Goal: Transaction & Acquisition: Purchase product/service

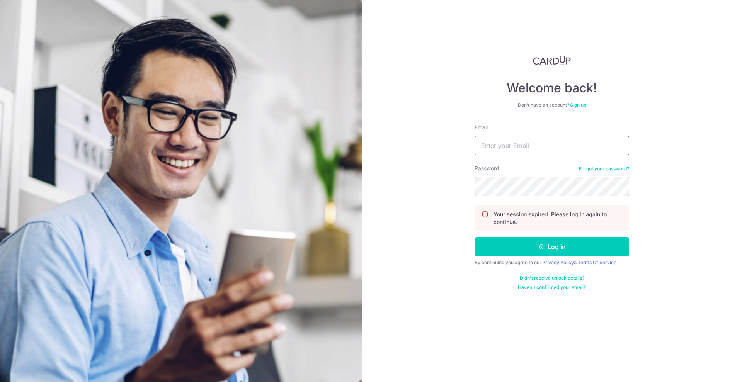
click at [519, 147] on input "Email" at bounding box center [552, 145] width 155 height 19
type input "[EMAIL_ADDRESS][DOMAIN_NAME]"
click at [475, 237] on button "Log in" at bounding box center [552, 246] width 155 height 19
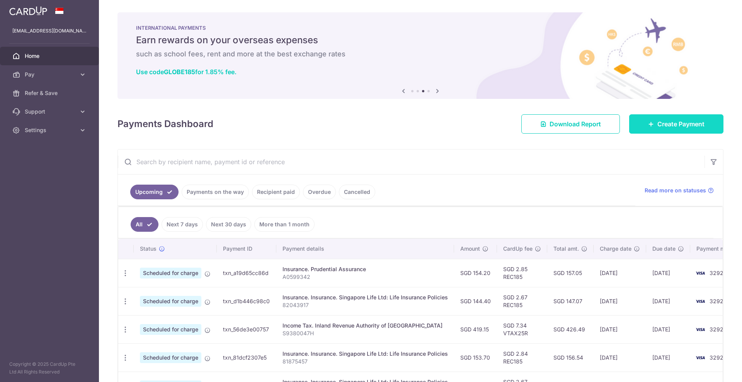
click at [676, 120] on span "Create Payment" at bounding box center [681, 123] width 47 height 9
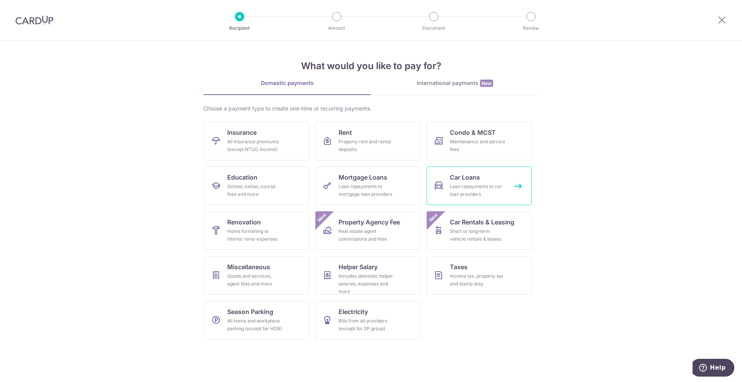
click at [473, 173] on span "Car Loans" at bounding box center [465, 177] width 30 height 9
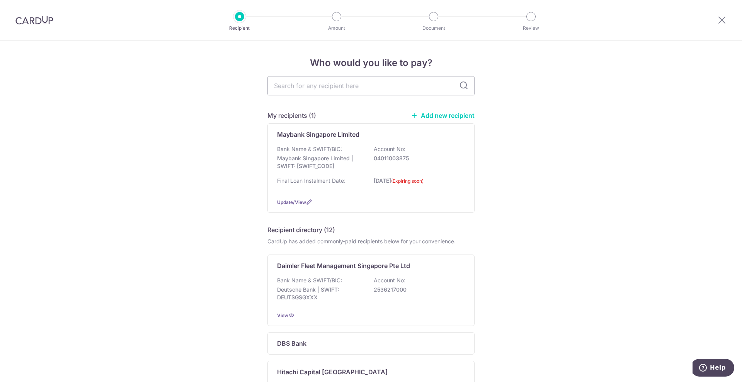
click at [445, 115] on link "Add new recipient" at bounding box center [443, 116] width 64 height 8
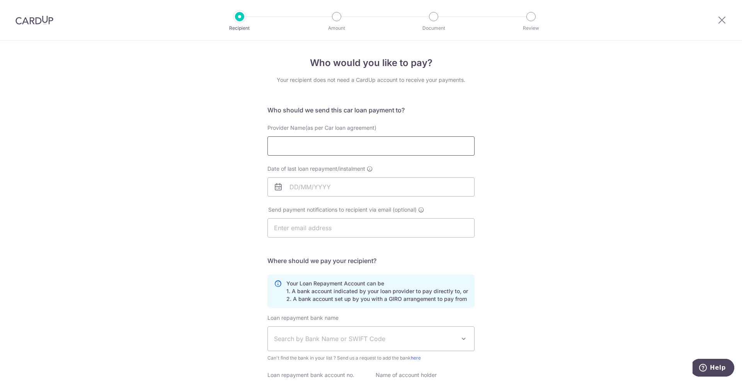
click at [379, 150] on input "Provider Name(as per Car loan agreement)" at bounding box center [371, 146] width 207 height 19
type input "Maybank Singapore Limited"
click at [363, 195] on input "Date of last loan repayment/instalment" at bounding box center [371, 186] width 207 height 19
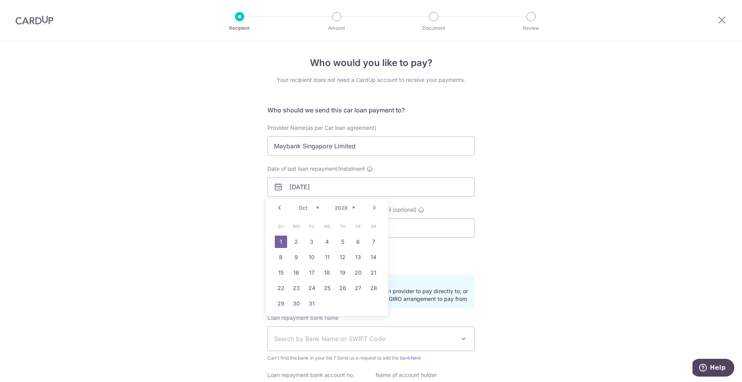
click at [376, 209] on link "Next" at bounding box center [374, 207] width 9 height 9
click at [342, 241] on link "2" at bounding box center [343, 242] width 12 height 12
type input "02/11/2028"
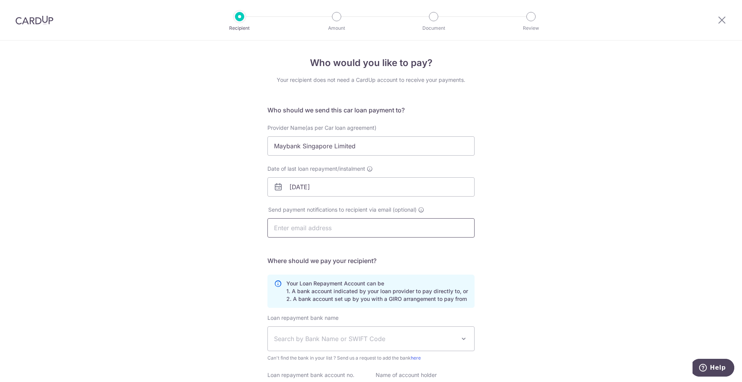
click at [343, 234] on input "text" at bounding box center [371, 227] width 207 height 19
click at [210, 291] on div "Who would you like to pay? Your recipient does not need a CardUp account to rec…" at bounding box center [371, 253] width 742 height 425
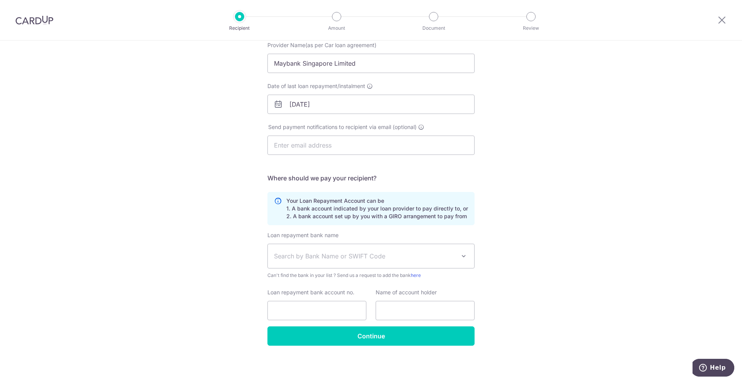
click at [328, 261] on span "Search by Bank Name or SWIFT Code" at bounding box center [365, 256] width 182 height 9
type input "uob"
select select "18"
click at [317, 308] on input "Loan repayment bank account no." at bounding box center [317, 310] width 99 height 19
type input "3793063499"
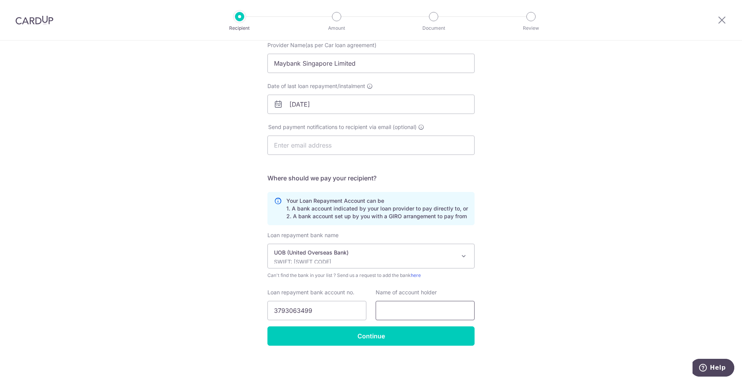
click at [428, 308] on input "text" at bounding box center [425, 310] width 99 height 19
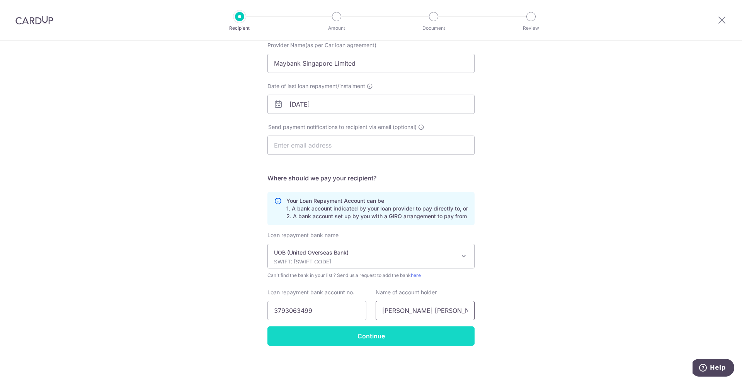
type input "Eddie Ng Wei Jia"
click at [322, 338] on input "Continue" at bounding box center [371, 336] width 207 height 19
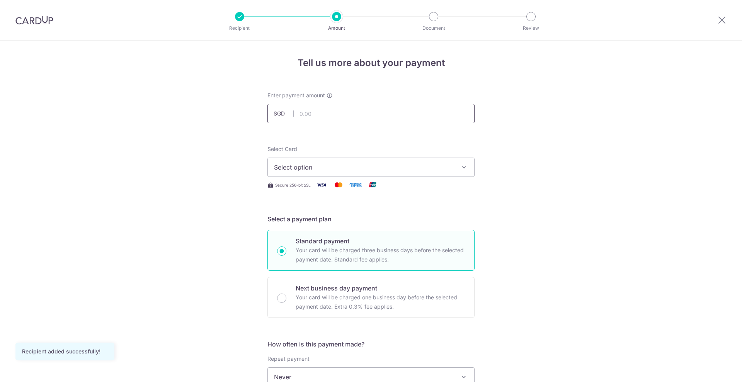
click at [348, 113] on input "text" at bounding box center [371, 113] width 207 height 19
type input "1,166.00"
click at [344, 166] on span "Select option" at bounding box center [364, 167] width 180 height 9
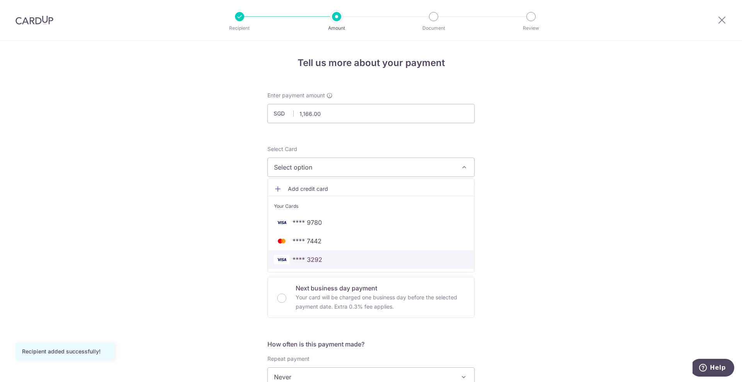
click at [333, 262] on span "**** 3292" at bounding box center [371, 259] width 194 height 9
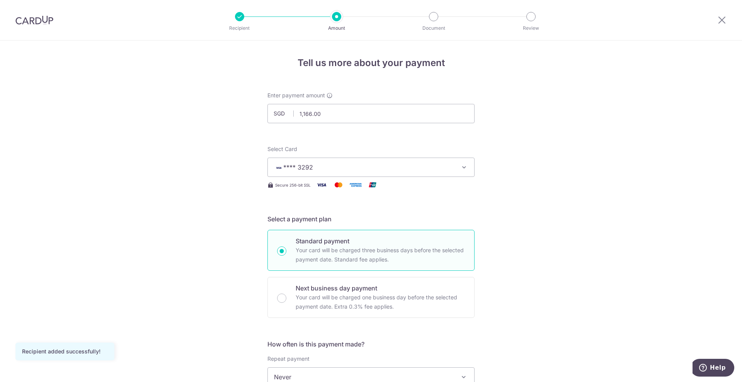
scroll to position [97, 0]
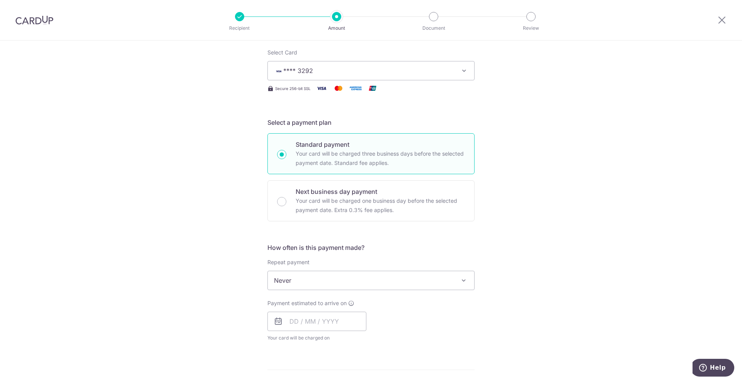
click at [322, 282] on span "Never" at bounding box center [371, 280] width 206 height 19
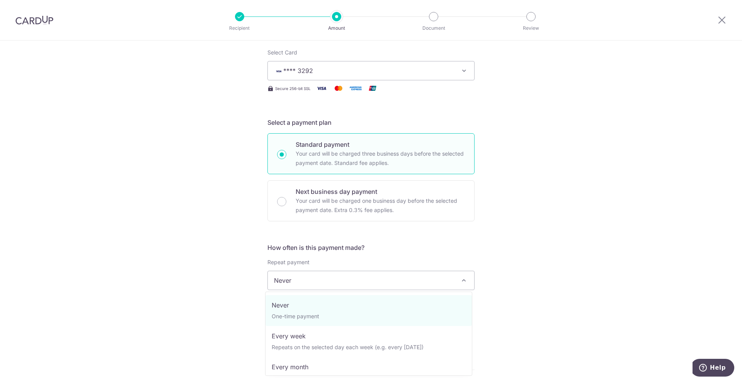
click at [322, 282] on span "Never" at bounding box center [371, 280] width 206 height 19
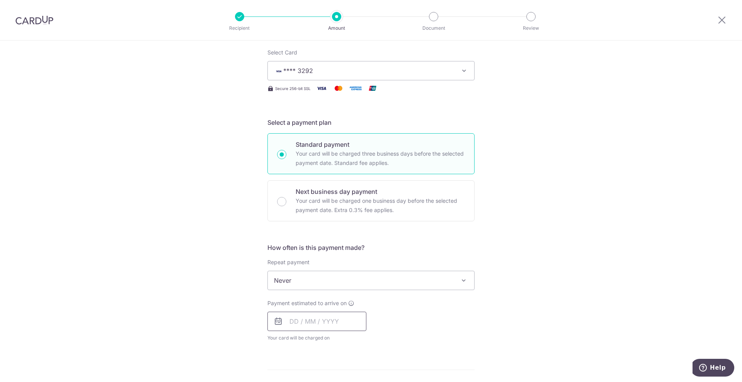
click at [323, 323] on input "text" at bounding box center [317, 321] width 99 height 19
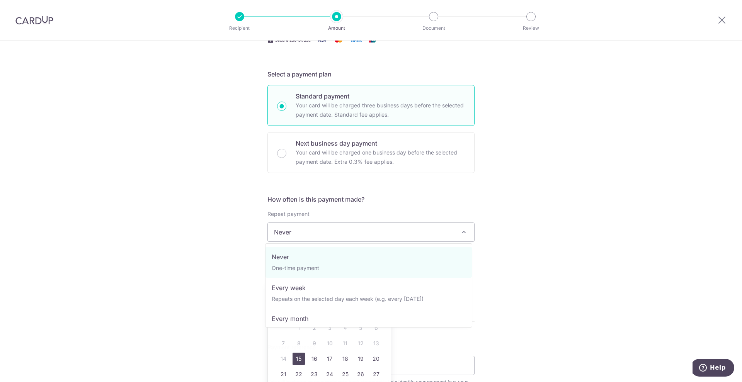
click at [287, 229] on span "Never" at bounding box center [371, 232] width 206 height 19
select select "3"
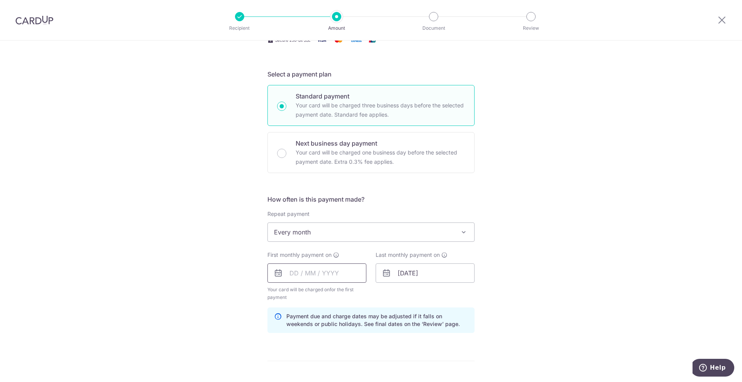
click at [309, 276] on input "text" at bounding box center [317, 273] width 99 height 19
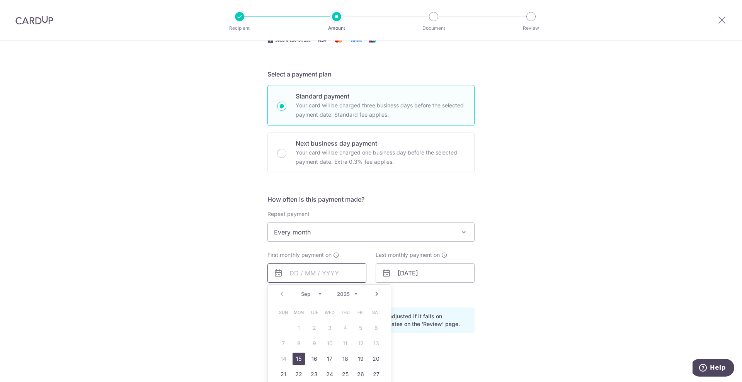
scroll to position [193, 0]
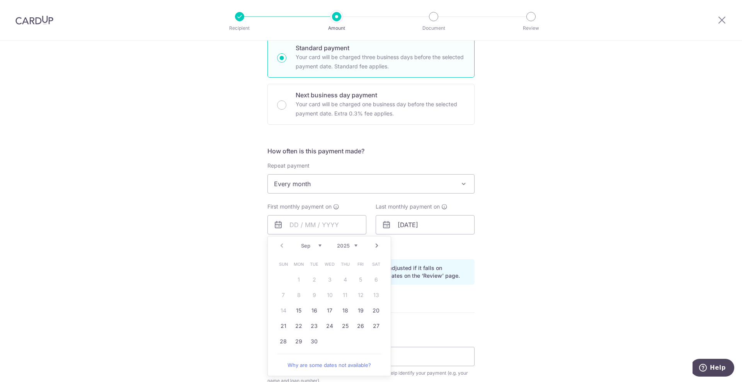
click at [372, 246] on link "Next" at bounding box center [376, 245] width 9 height 9
click at [278, 246] on link "Prev" at bounding box center [281, 245] width 9 height 9
click at [355, 326] on link "26" at bounding box center [361, 326] width 12 height 12
type input "[DATE]"
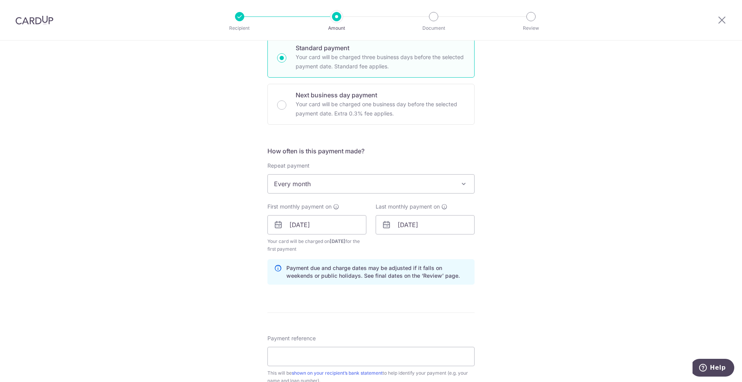
scroll to position [290, 0]
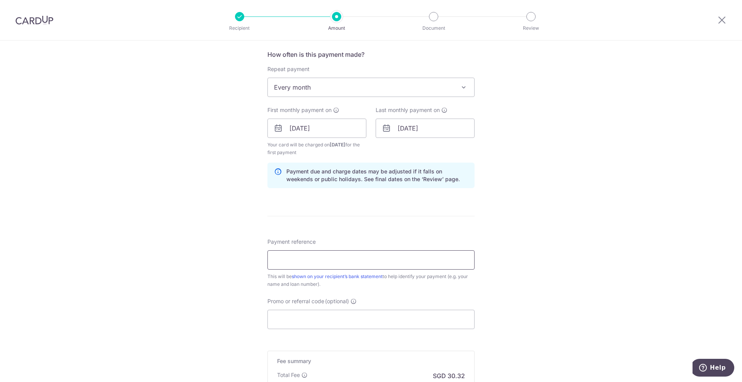
click at [331, 254] on input "Payment reference" at bounding box center [371, 260] width 207 height 19
click at [230, 280] on div "Tell us more about your payment Enter payment amount SGD 1,166.00 1166.00 Recip…" at bounding box center [371, 120] width 742 height 739
click at [314, 251] on input "Payment reference" at bounding box center [371, 260] width 207 height 19
type input "Car Installment"
click at [328, 321] on input "Promo or referral code (optional)" at bounding box center [371, 319] width 207 height 19
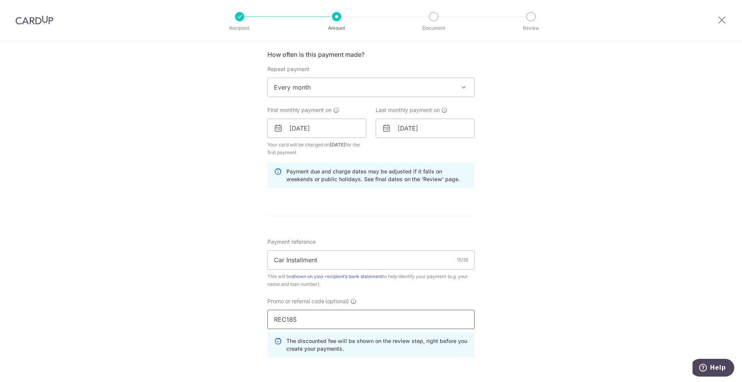
type input "REC185"
click at [216, 302] on div "Tell us more about your payment Enter payment amount SGD 1,166.00 1166.00 Recip…" at bounding box center [371, 138] width 742 height 774
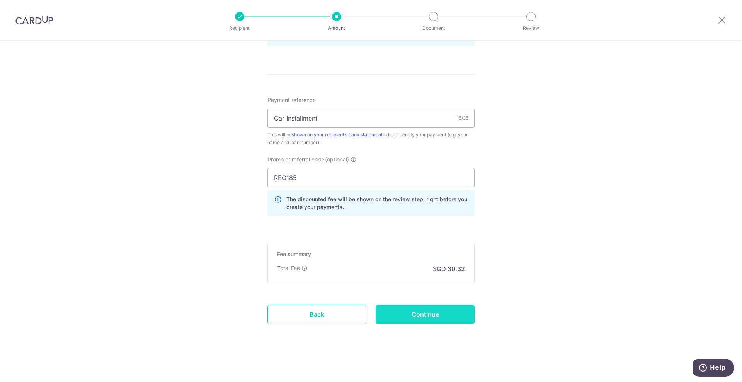
click at [406, 312] on input "Continue" at bounding box center [425, 314] width 99 height 19
type input "Create Schedule"
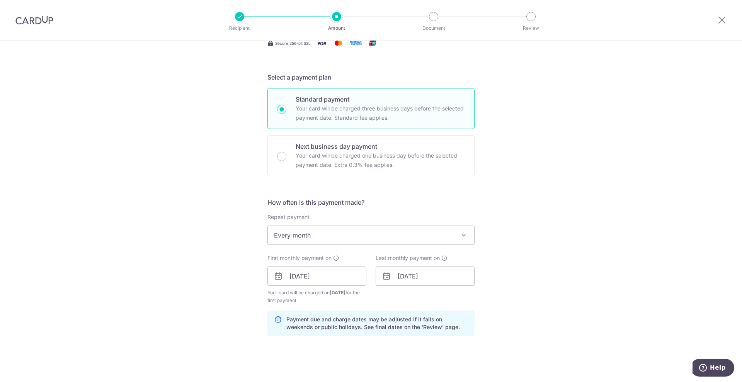
scroll to position [0, 0]
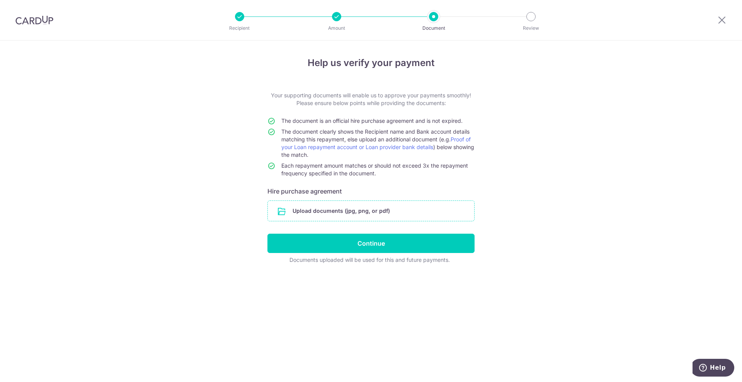
click at [354, 211] on input "file" at bounding box center [371, 211] width 206 height 20
click at [365, 213] on input "file" at bounding box center [371, 211] width 206 height 20
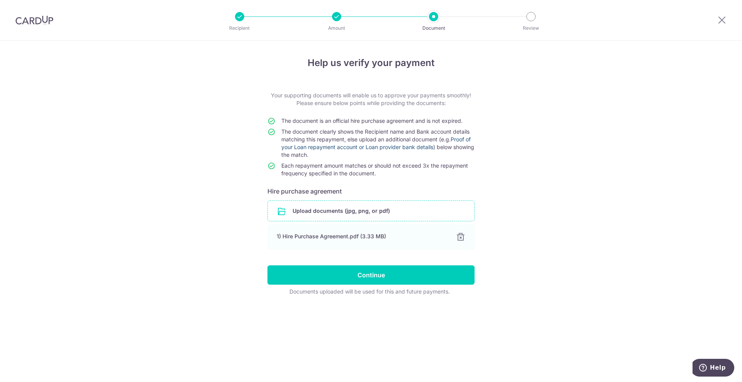
click at [357, 148] on link "Proof of your Loan repayment account or Loan provider bank details" at bounding box center [376, 143] width 189 height 14
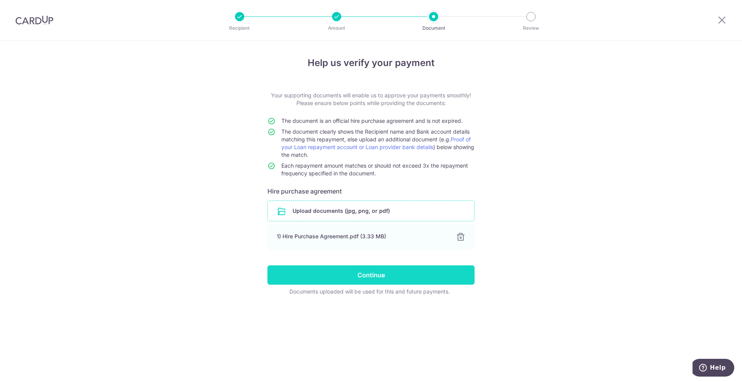
click at [309, 275] on input "Continue" at bounding box center [371, 275] width 207 height 19
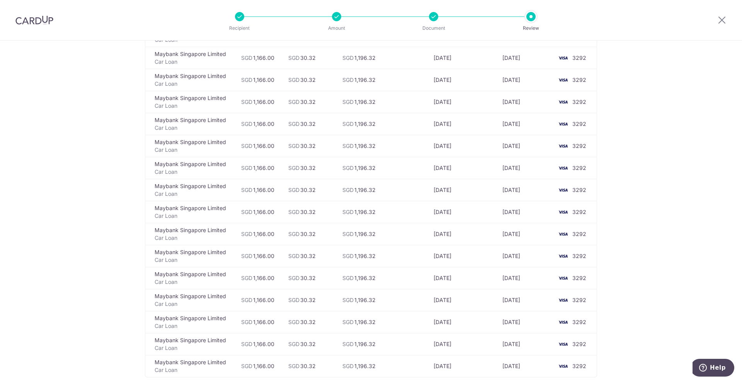
scroll to position [705, 0]
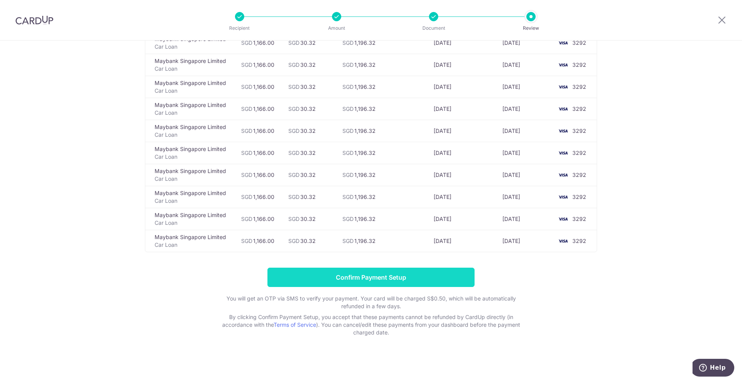
click at [436, 279] on input "Confirm Payment Setup" at bounding box center [371, 277] width 207 height 19
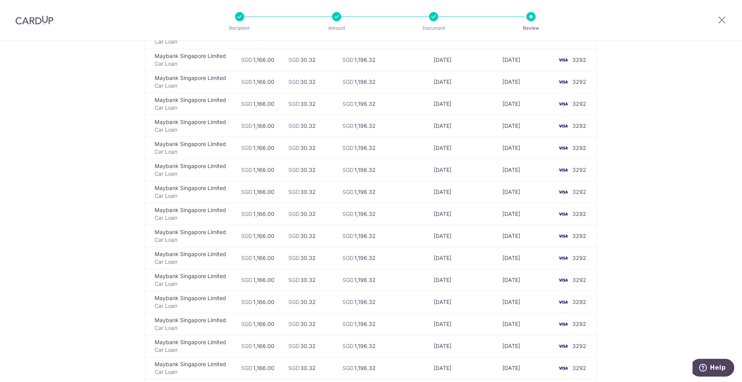
scroll to position [367, 0]
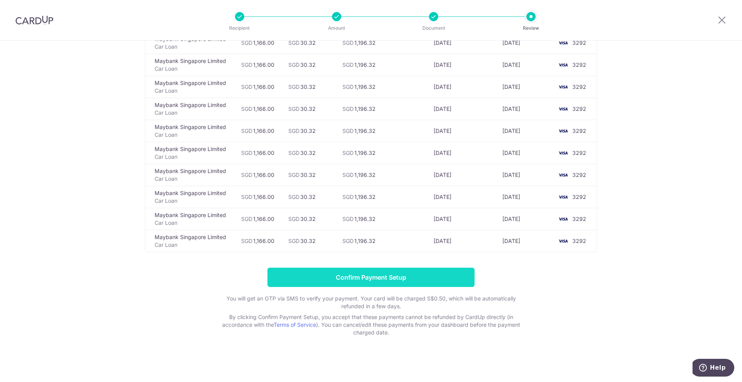
click at [444, 272] on input "Confirm Payment Setup" at bounding box center [371, 277] width 207 height 19
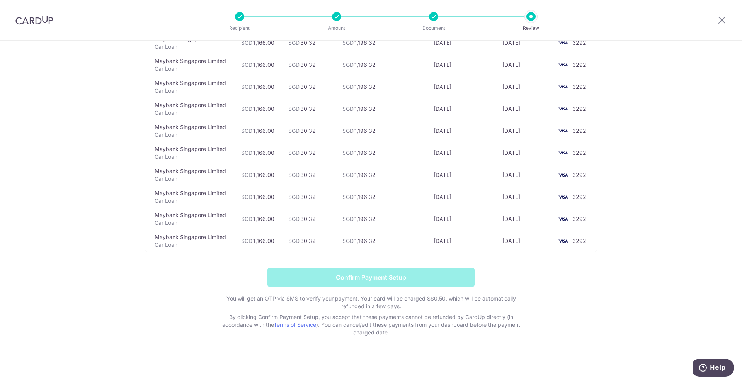
click at [444, 272] on form "Confirm Payment Setup You will get an OTP via SMS to verify your payment. Your …" at bounding box center [371, 302] width 452 height 69
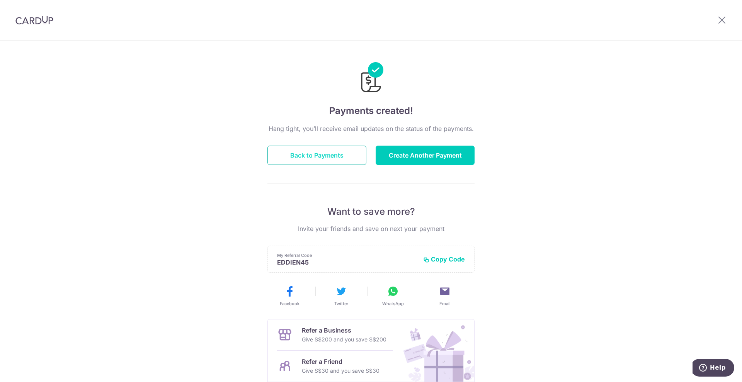
click at [307, 157] on button "Back to Payments" at bounding box center [317, 155] width 99 height 19
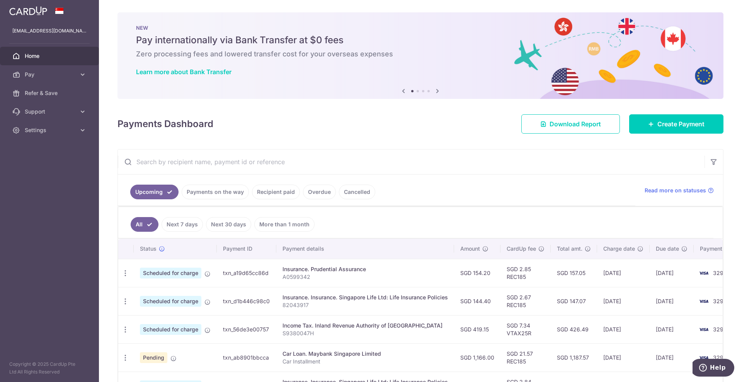
scroll to position [97, 0]
